Goal: Transaction & Acquisition: Purchase product/service

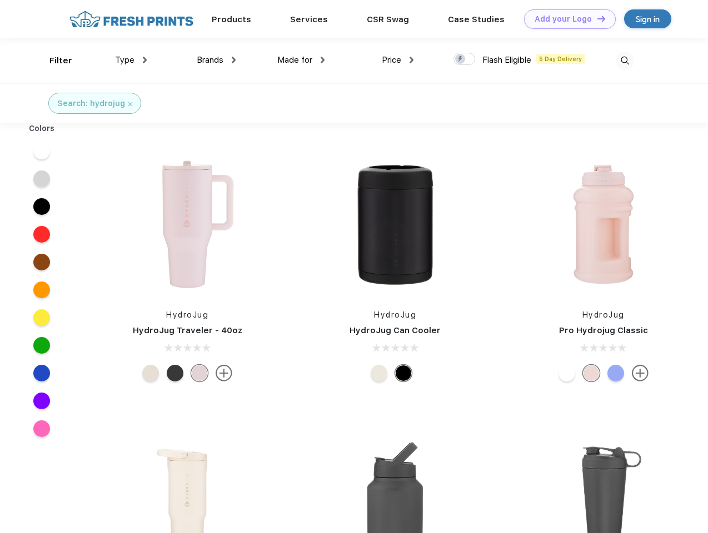
click at [565, 19] on link "Add your Logo Design Tool" at bounding box center [570, 18] width 92 height 19
click at [0, 0] on div "Design Tool" at bounding box center [0, 0] width 0 height 0
click at [596, 18] on link "Add your Logo Design Tool" at bounding box center [570, 18] width 92 height 19
click at [53, 61] on div "Filter" at bounding box center [60, 60] width 23 height 13
click at [131, 60] on span "Type" at bounding box center [124, 60] width 19 height 10
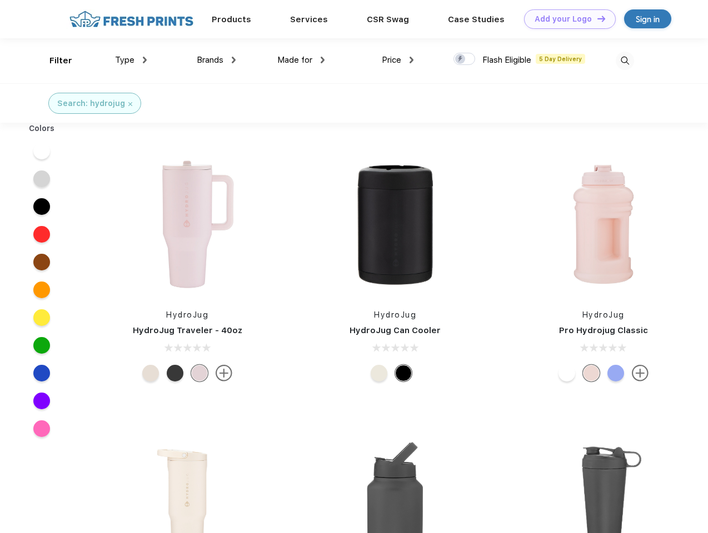
click at [216, 60] on span "Brands" at bounding box center [210, 60] width 27 height 10
click at [301, 60] on span "Made for" at bounding box center [294, 60] width 35 height 10
click at [398, 60] on span "Price" at bounding box center [391, 60] width 19 height 10
click at [464, 59] on div at bounding box center [464, 59] width 22 height 12
click at [460, 59] on input "checkbox" at bounding box center [456, 55] width 7 height 7
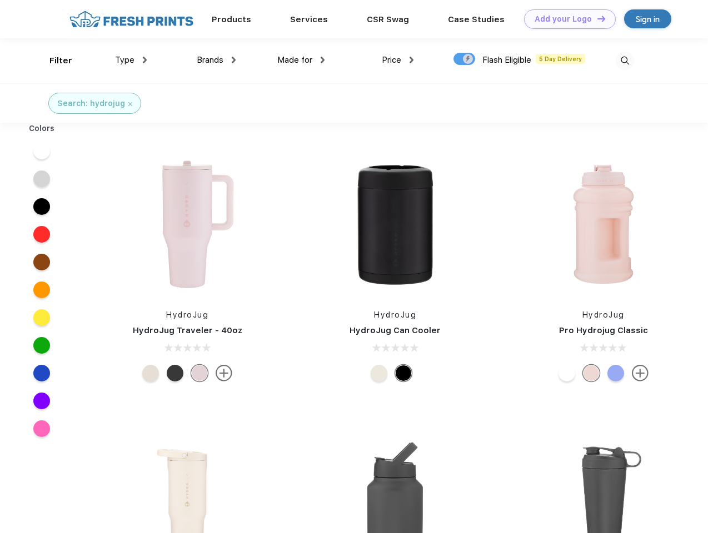
click at [624, 61] on img at bounding box center [624, 61] width 18 height 18
